Goal: Task Accomplishment & Management: Manage account settings

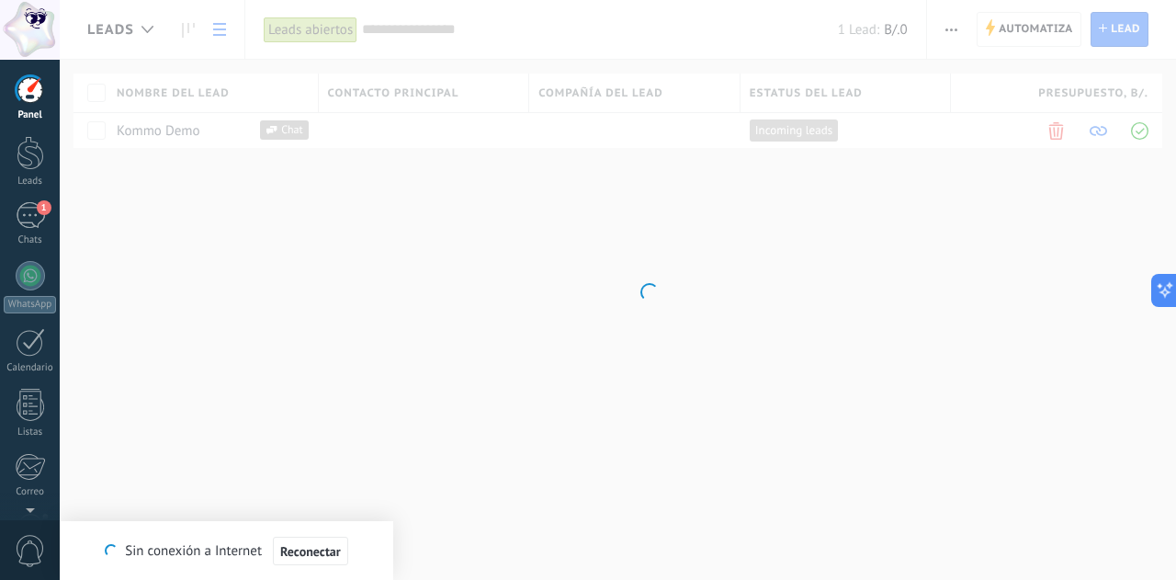
scroll to position [463, 0]
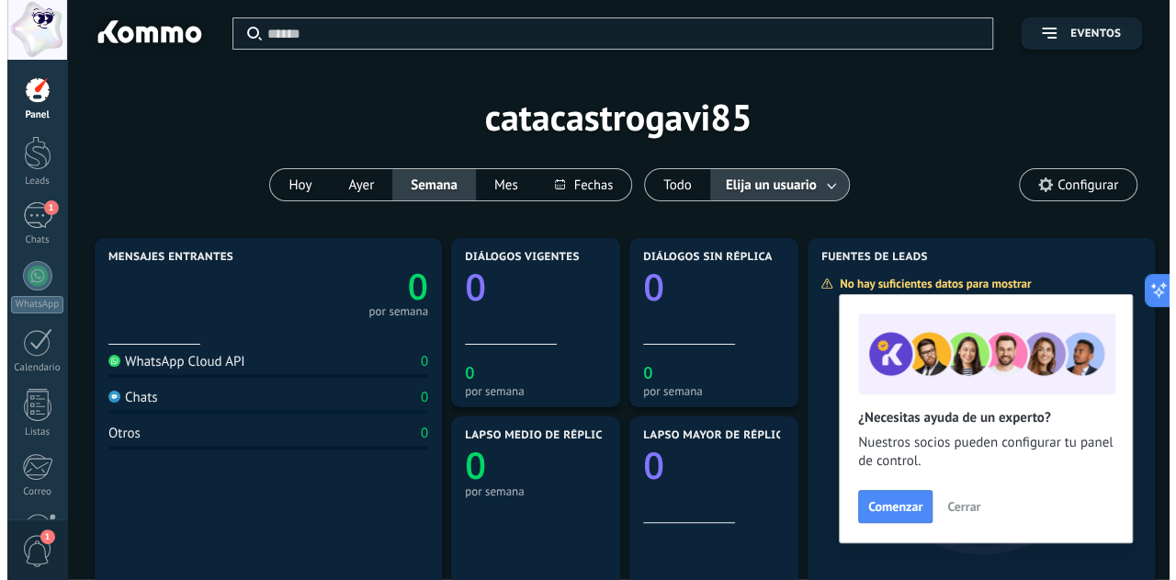
scroll to position [463, 0]
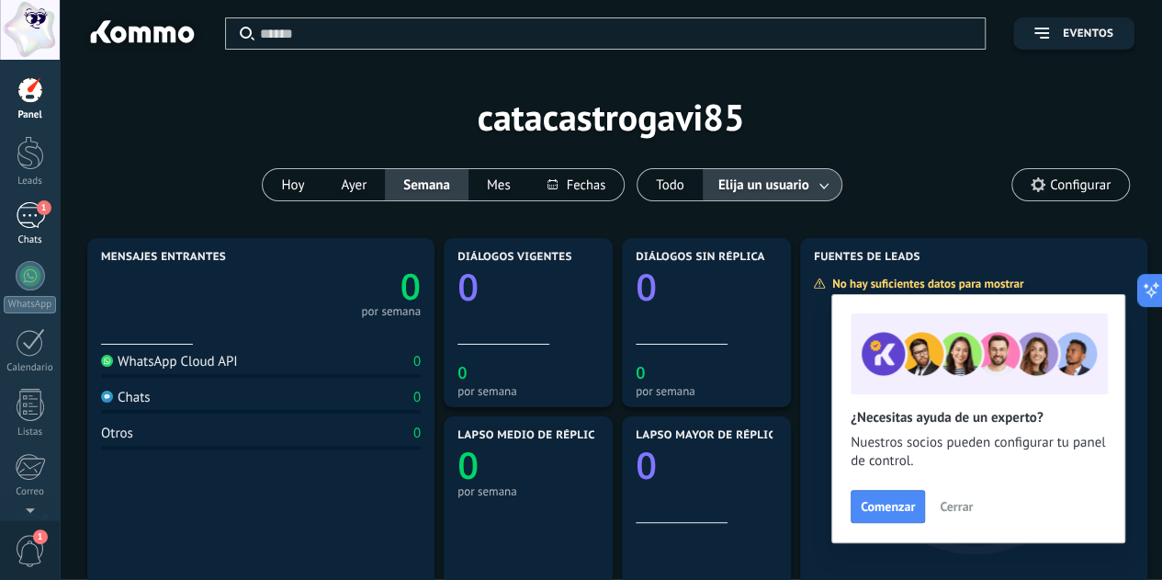
click at [32, 203] on div "1" at bounding box center [30, 215] width 29 height 27
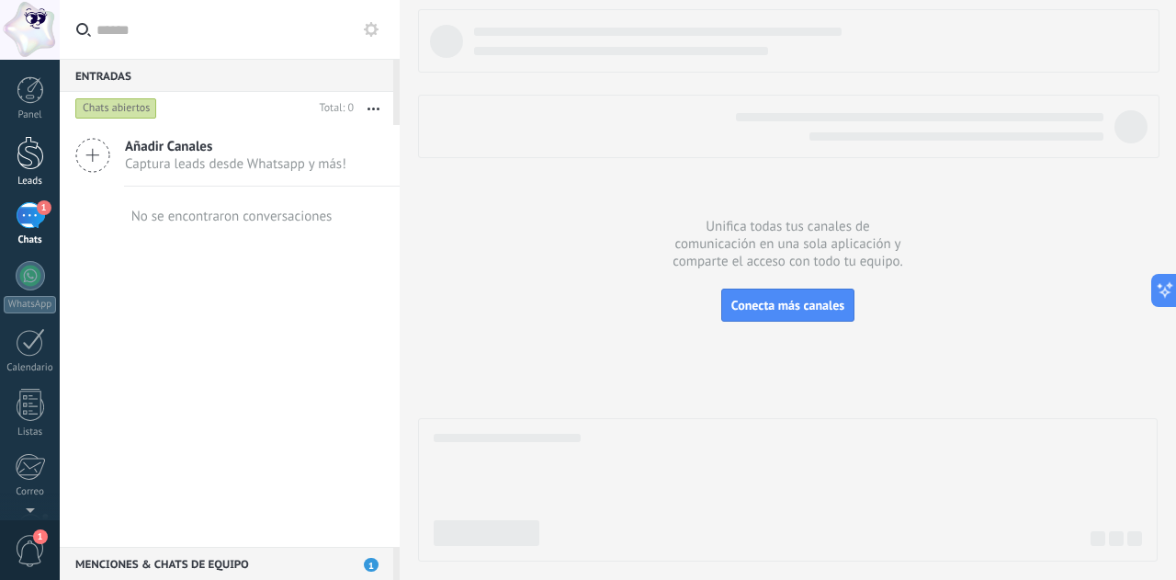
click at [33, 146] on div at bounding box center [31, 153] width 28 height 34
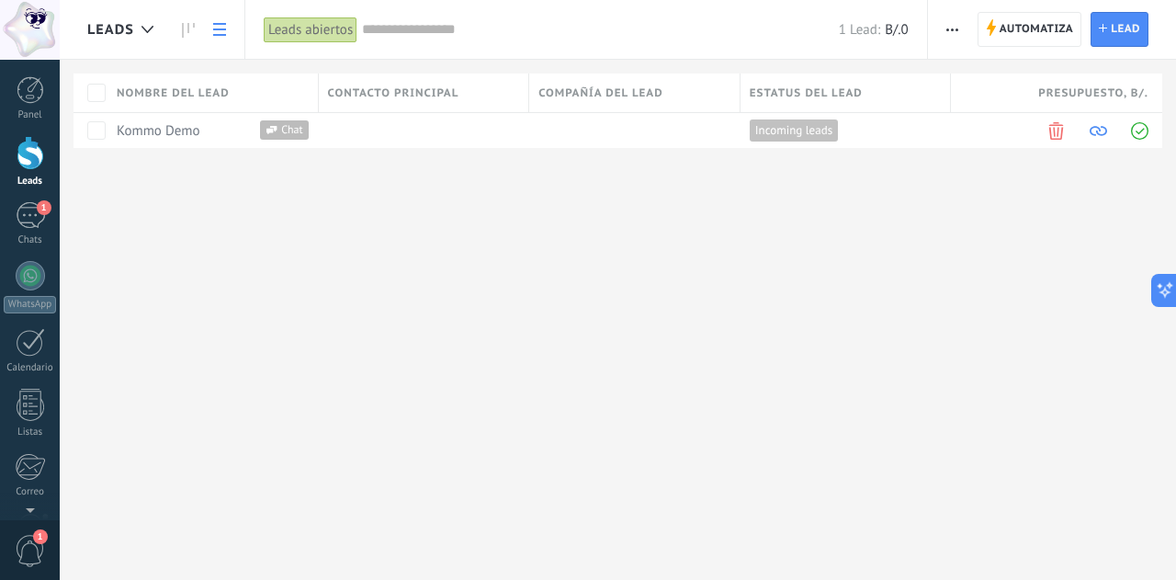
scroll to position [45, 0]
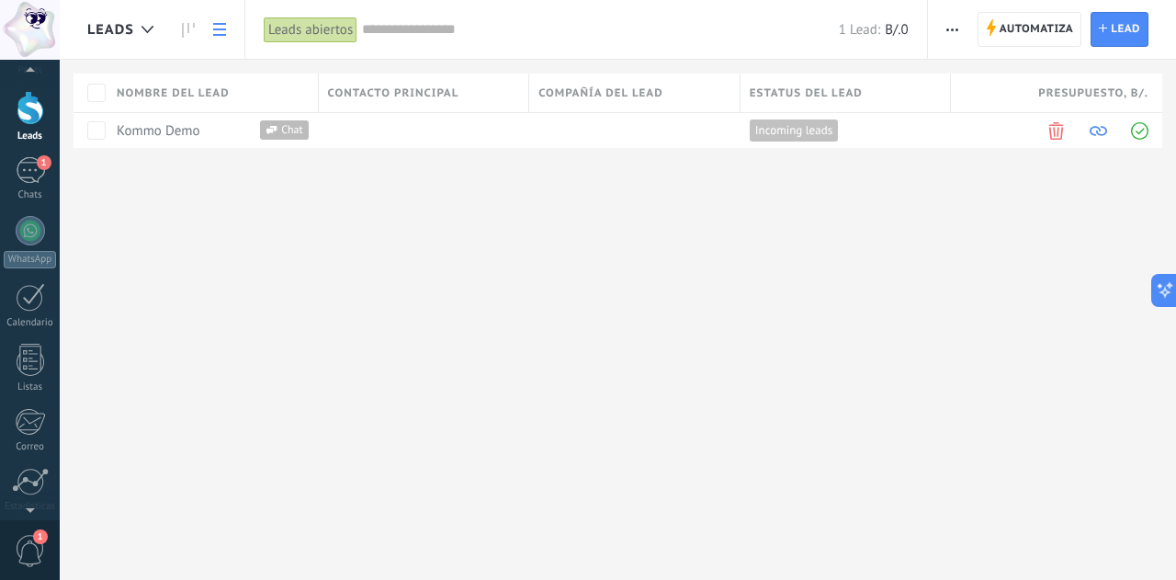
click at [35, 555] on span "1" at bounding box center [30, 551] width 31 height 32
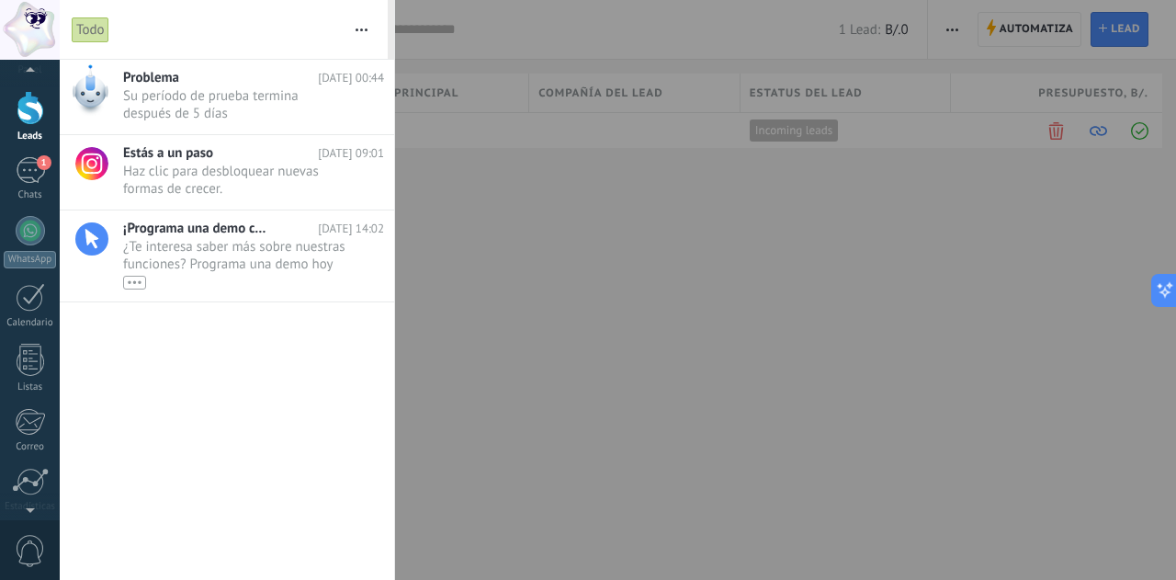
scroll to position [0, 0]
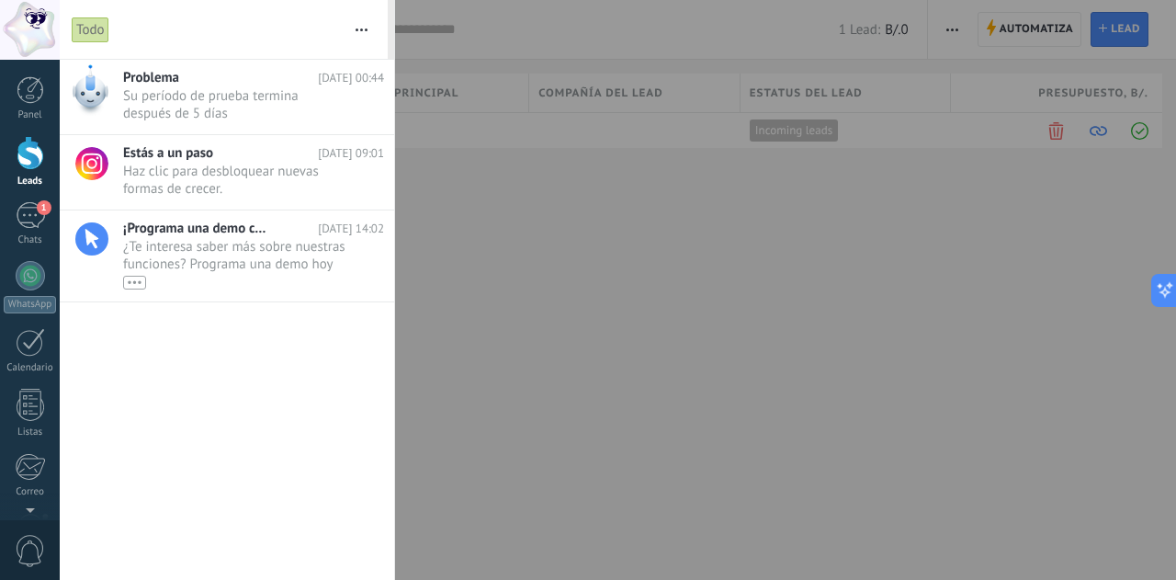
click at [533, 450] on div at bounding box center [588, 290] width 1176 height 580
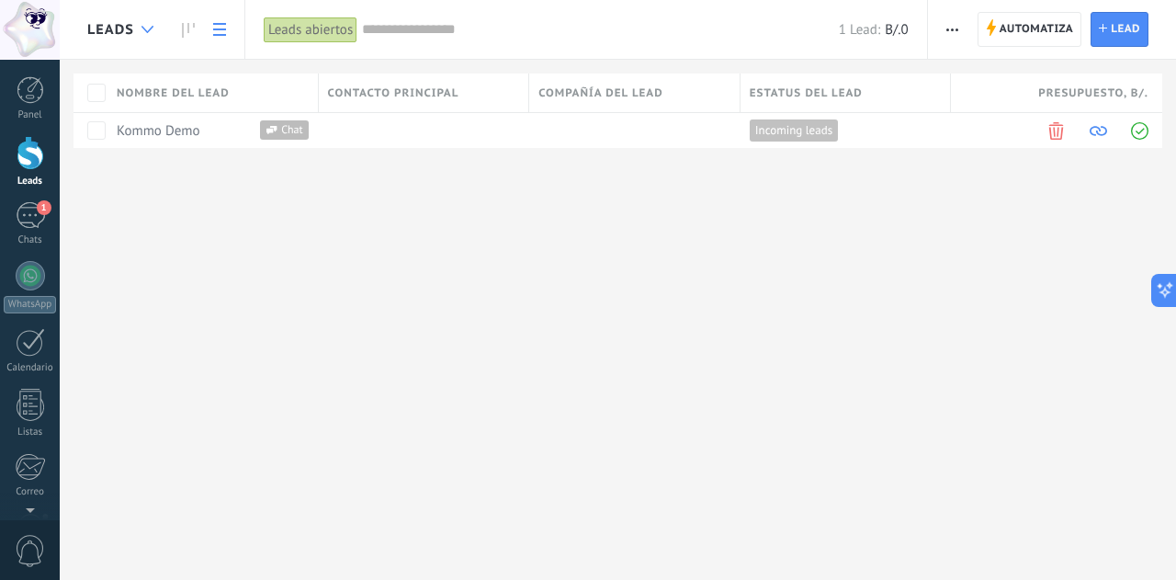
click at [149, 32] on icon at bounding box center [147, 29] width 12 height 7
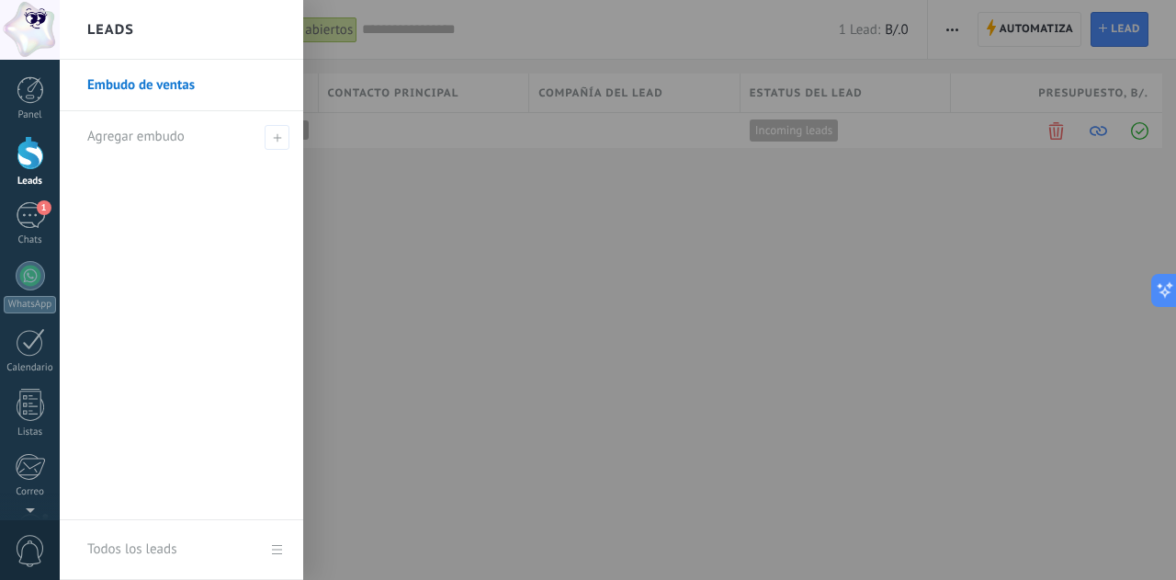
click at [148, 34] on div "Leads" at bounding box center [181, 30] width 243 height 60
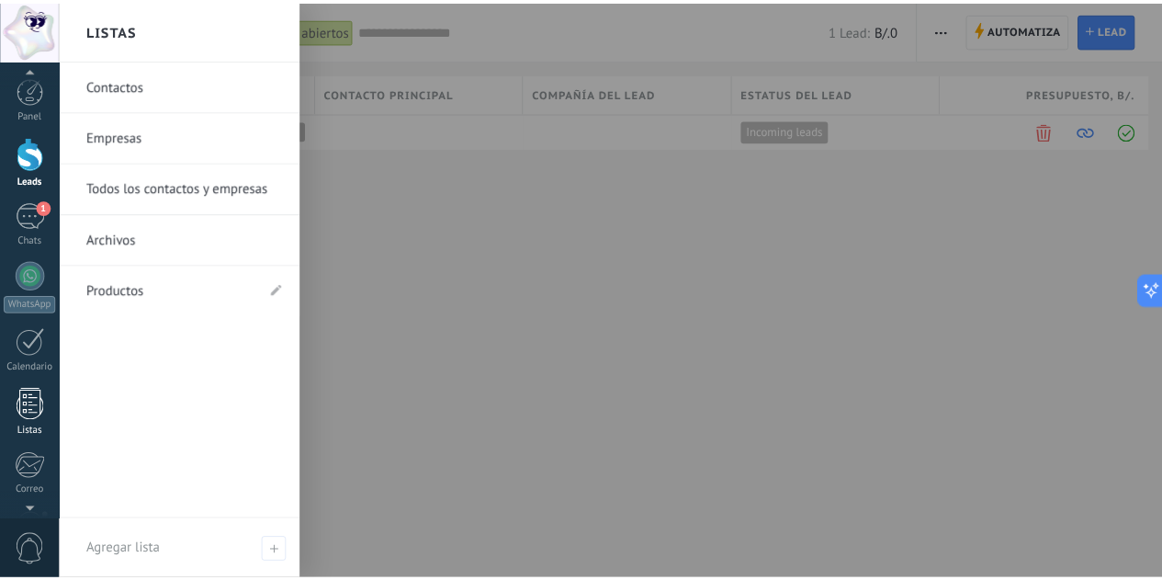
scroll to position [183, 0]
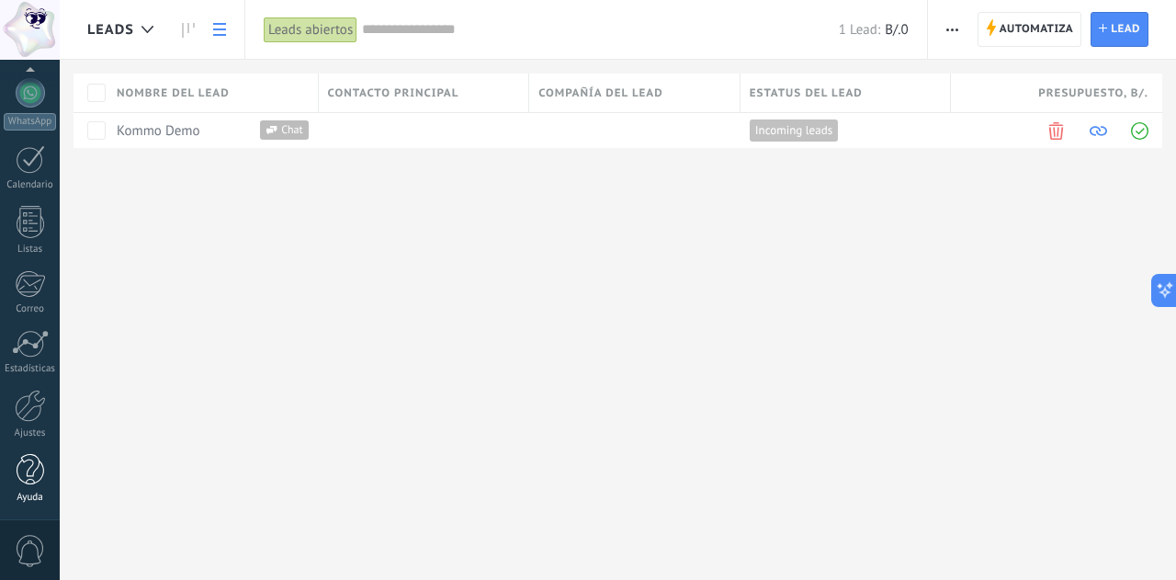
click at [28, 473] on div at bounding box center [31, 470] width 28 height 32
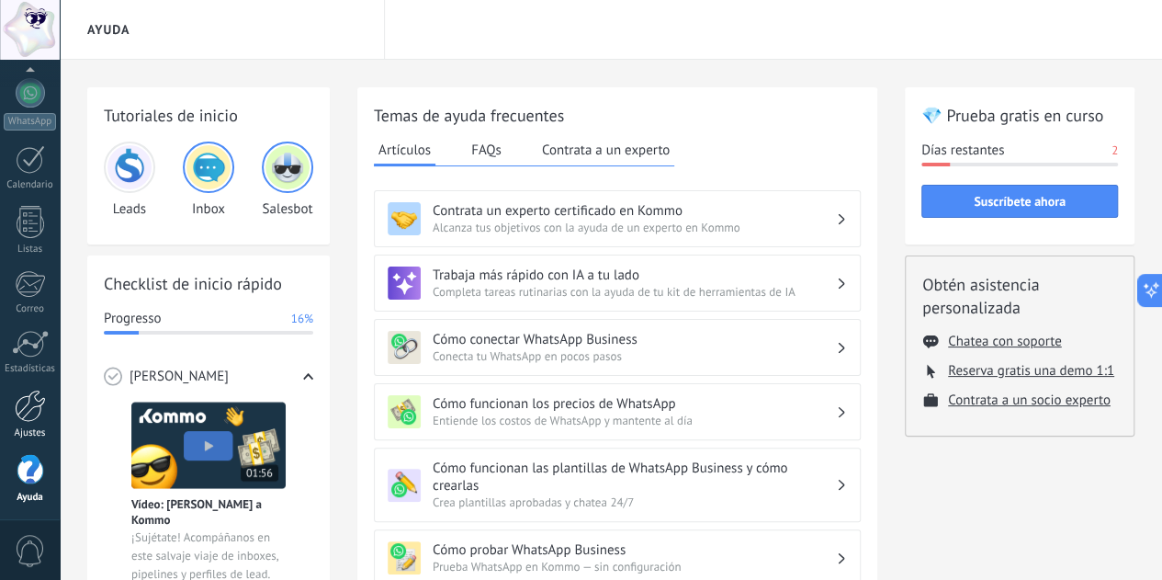
click at [28, 420] on link "Ajustes" at bounding box center [30, 414] width 60 height 50
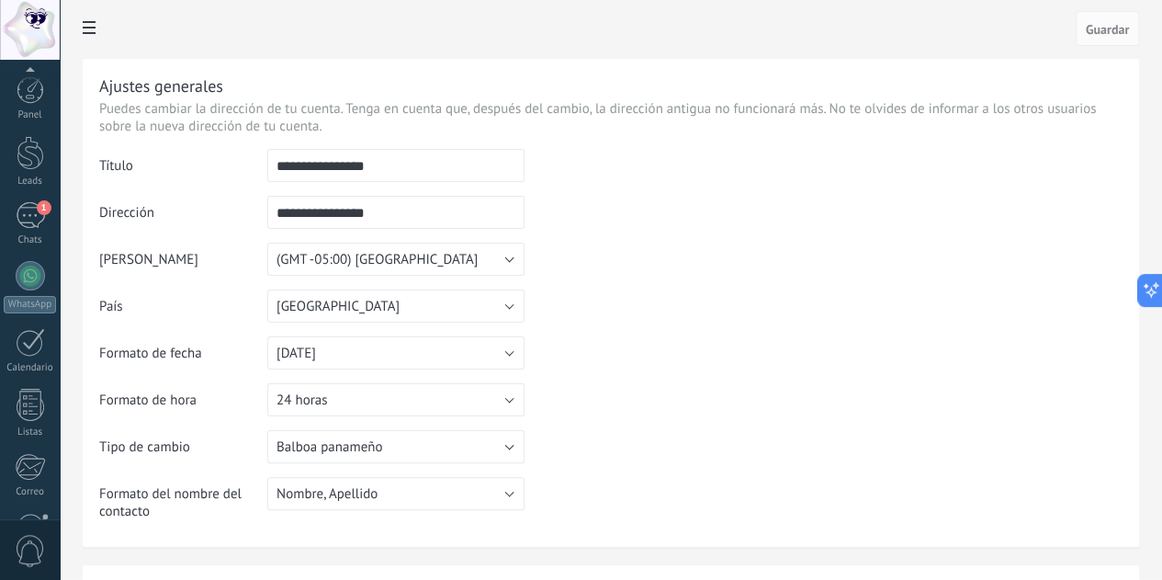
scroll to position [183, 0]
